Goal: Information Seeking & Learning: Check status

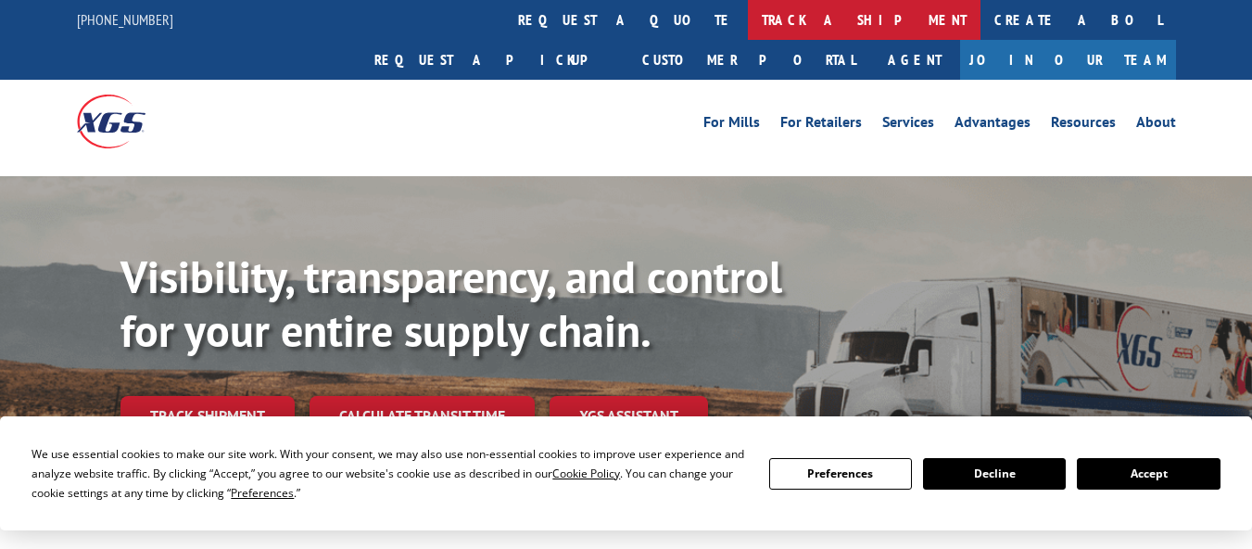
click at [748, 21] on link "track a shipment" at bounding box center [864, 20] width 233 height 40
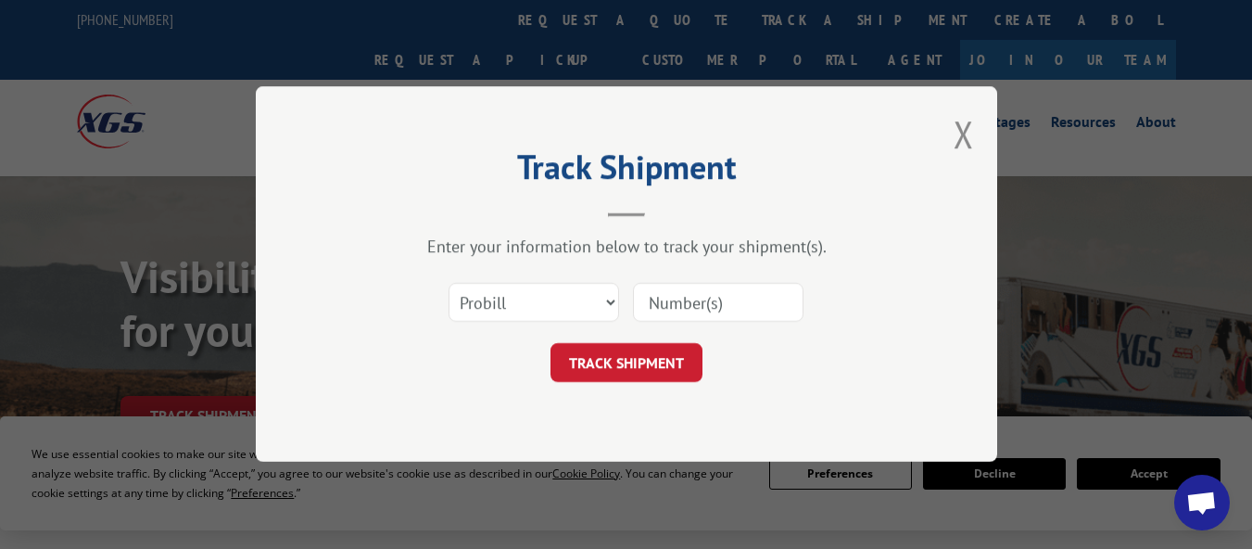
click at [702, 297] on input at bounding box center [718, 303] width 171 height 39
paste input "17687195"
type input "17687195"
click at [639, 351] on button "TRACK SHIPMENT" at bounding box center [627, 363] width 152 height 39
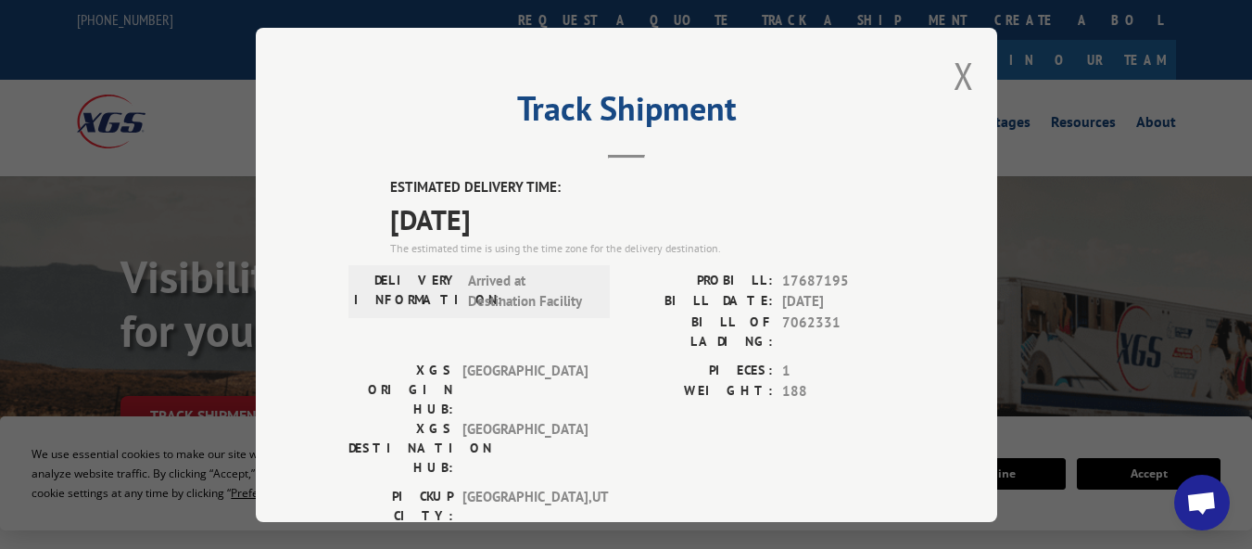
drag, startPoint x: 955, startPoint y: 73, endPoint x: 839, endPoint y: 45, distance: 119.1
click at [955, 73] on button "Close modal" at bounding box center [964, 75] width 20 height 49
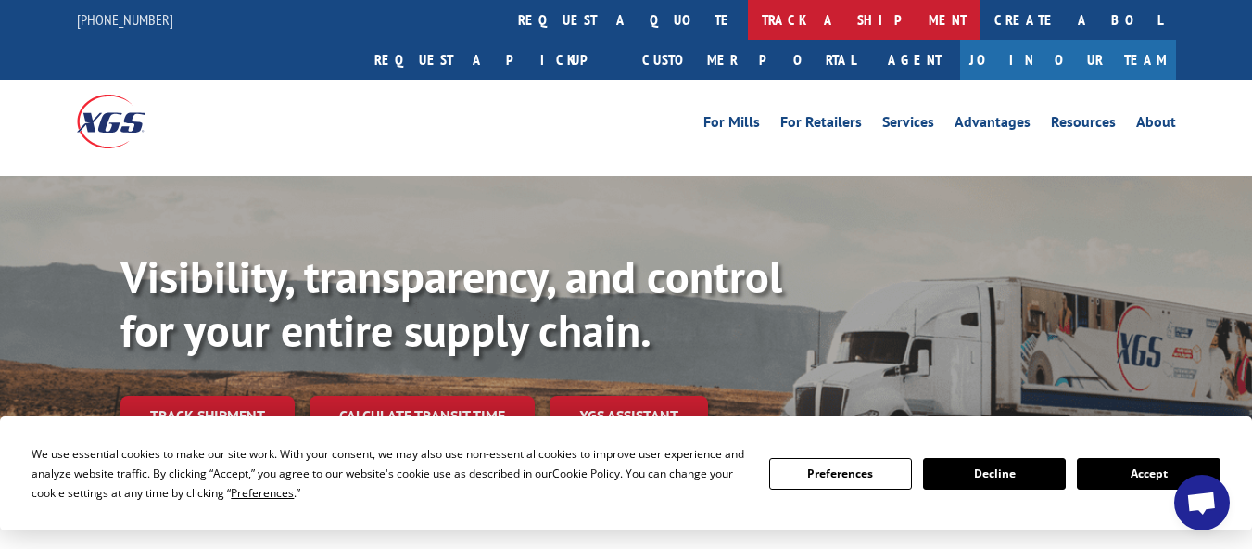
click at [748, 21] on link "track a shipment" at bounding box center [864, 20] width 233 height 40
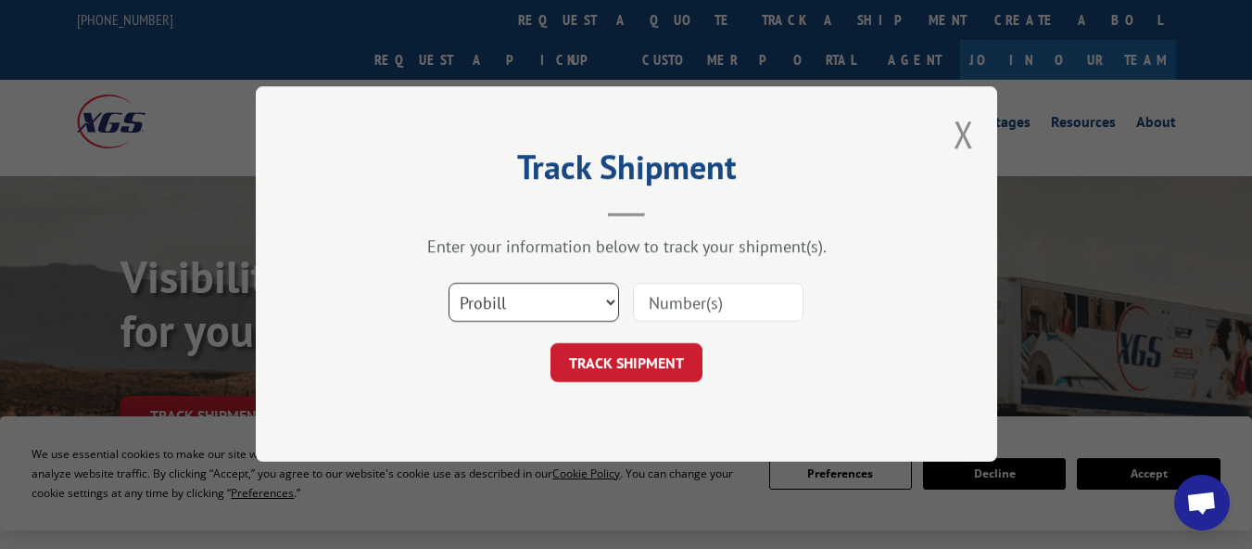
drag, startPoint x: 572, startPoint y: 307, endPoint x: 569, endPoint y: 322, distance: 15.1
click at [572, 307] on select "Select category... Probill BOL PO" at bounding box center [534, 303] width 171 height 39
select select "po"
click at [449, 284] on select "Select category... Probill BOL PO" at bounding box center [534, 303] width 171 height 39
click at [736, 308] on input at bounding box center [718, 303] width 171 height 39
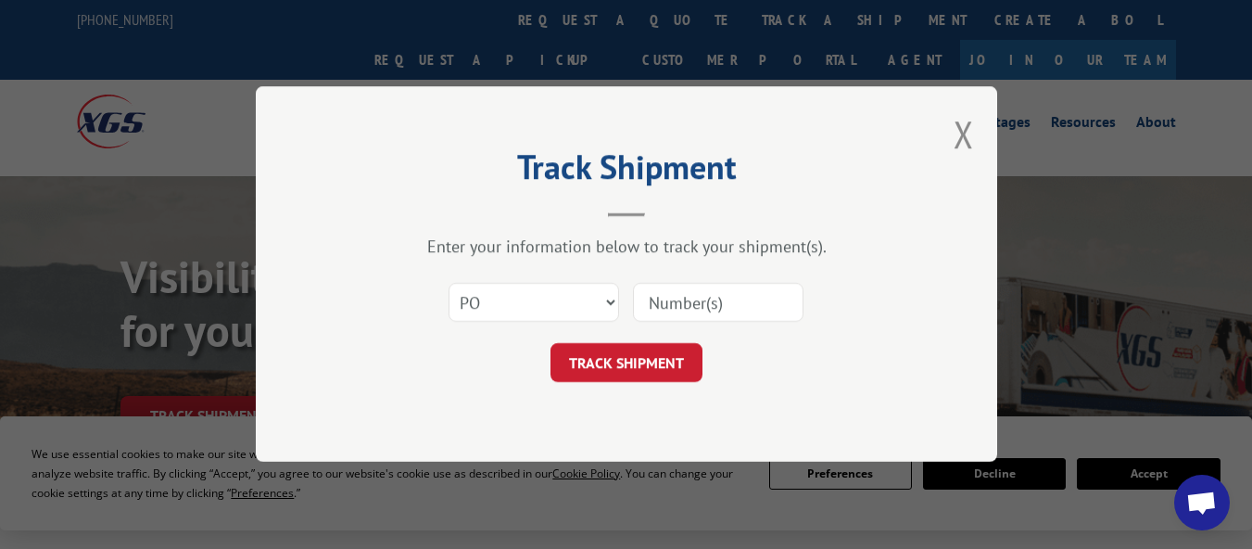
paste input "19509490"
type input "19509490"
click at [657, 367] on button "TRACK SHIPMENT" at bounding box center [627, 363] width 152 height 39
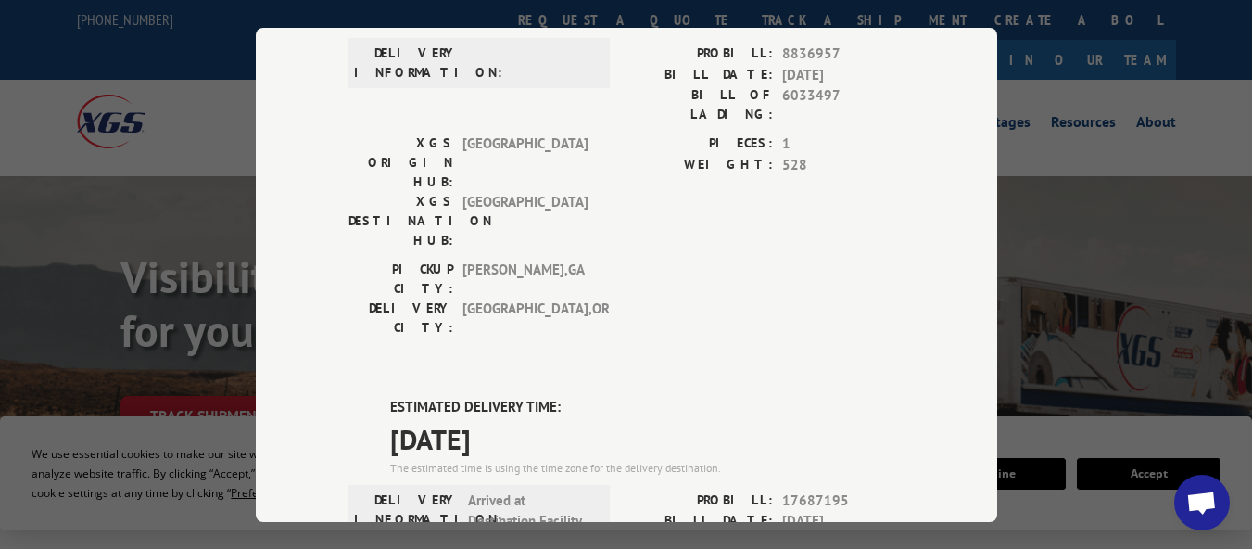
scroll to position [618, 0]
